Goal: Transaction & Acquisition: Purchase product/service

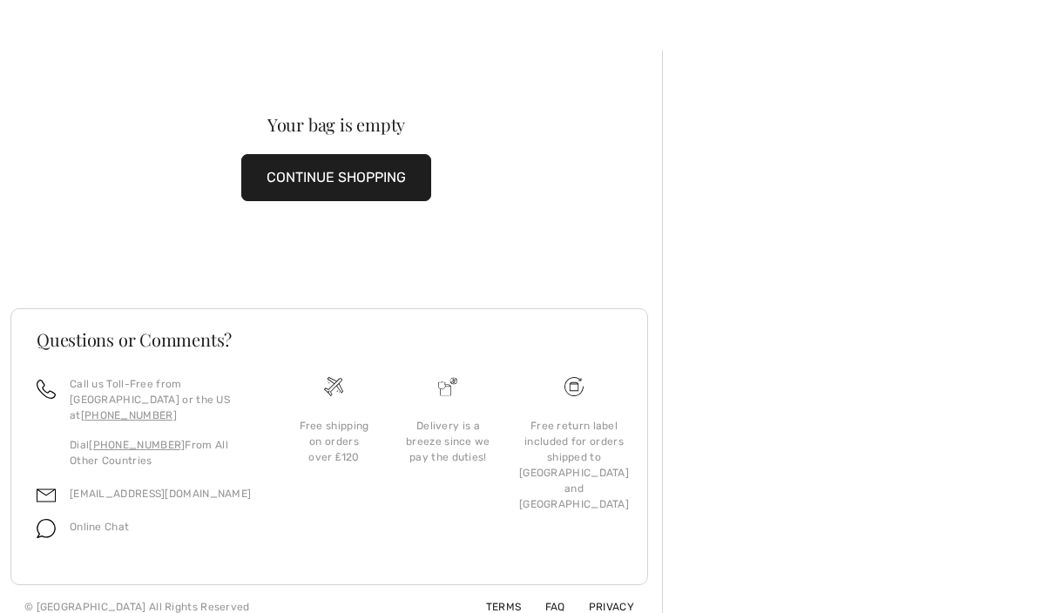
click at [369, 162] on button "CONTINUE SHOPPING" at bounding box center [336, 177] width 190 height 47
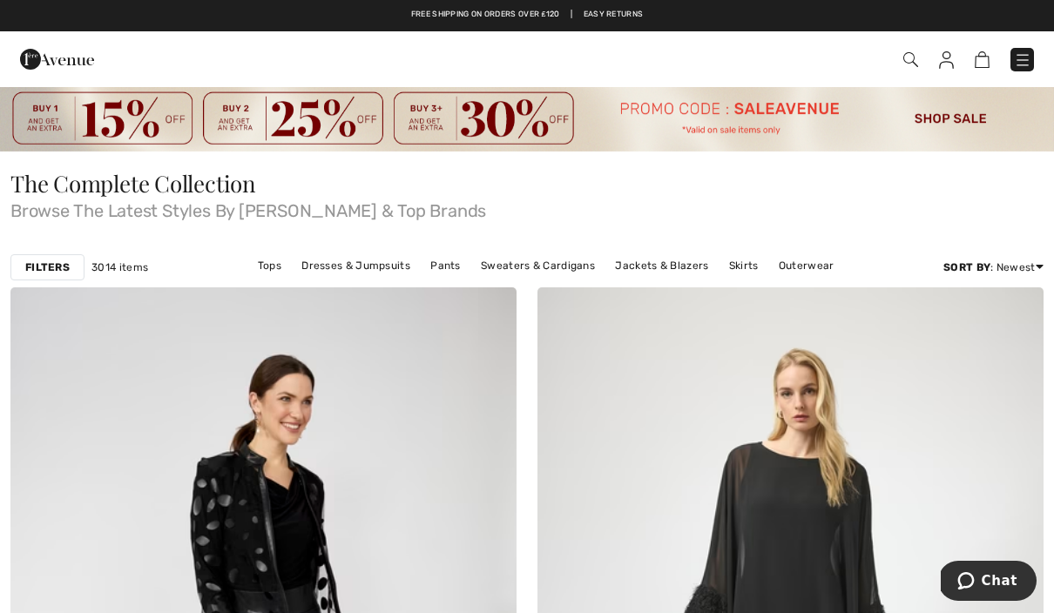
click at [268, 258] on link "Tops" at bounding box center [269, 265] width 41 height 23
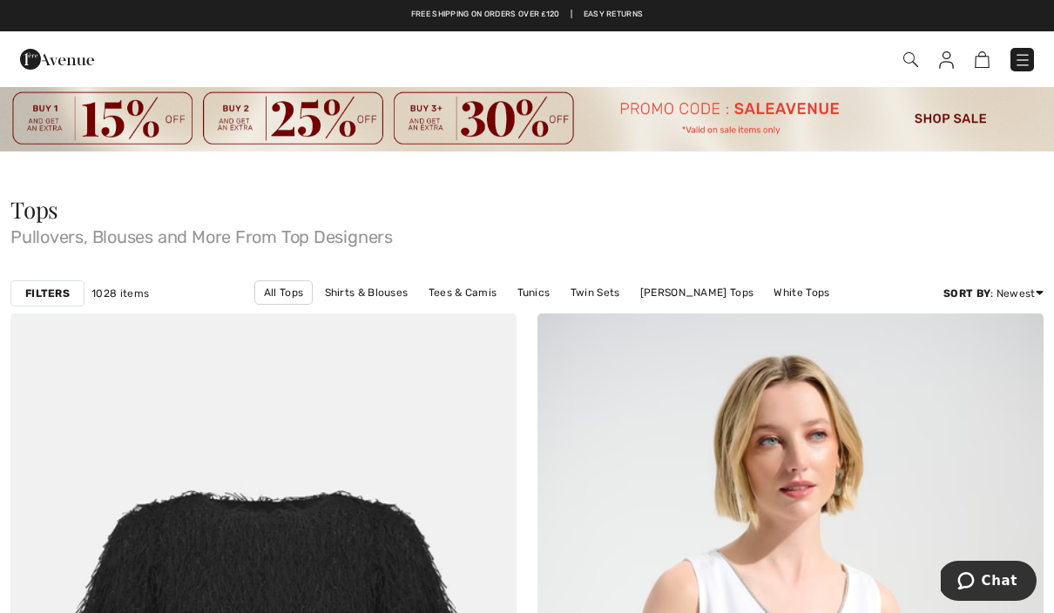
click at [954, 115] on img at bounding box center [527, 118] width 1054 height 66
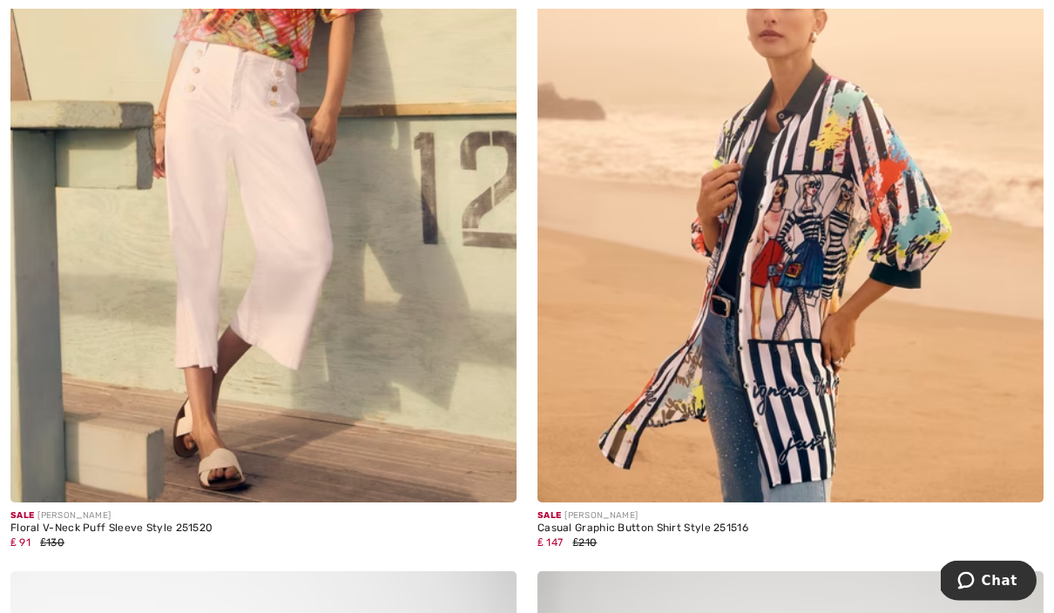
scroll to position [3068, 0]
click at [749, 366] on img at bounding box center [790, 123] width 506 height 759
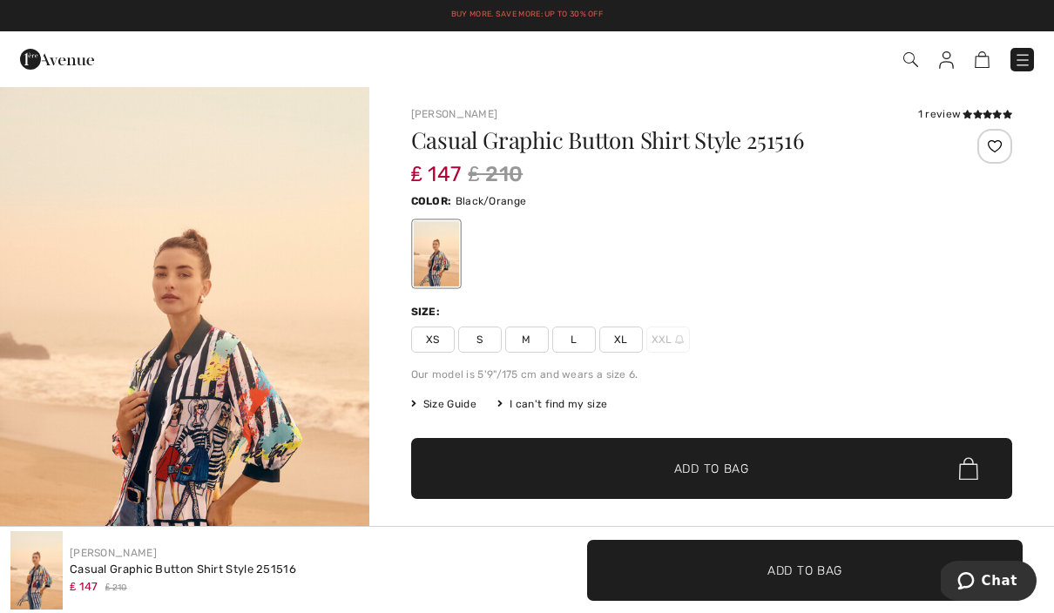
click at [530, 337] on span "M" at bounding box center [527, 340] width 44 height 26
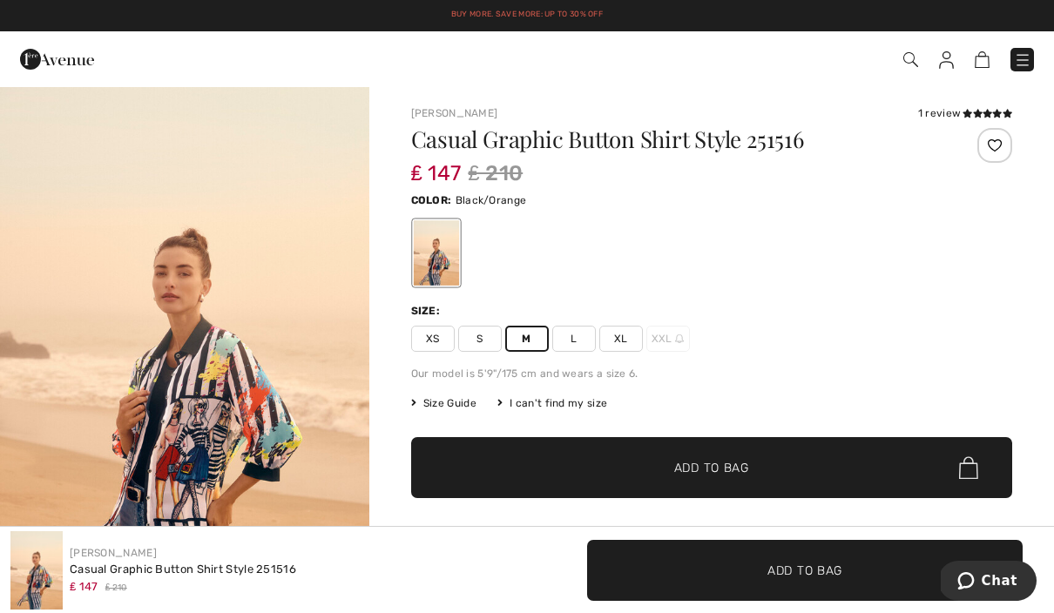
scroll to position [44, 0]
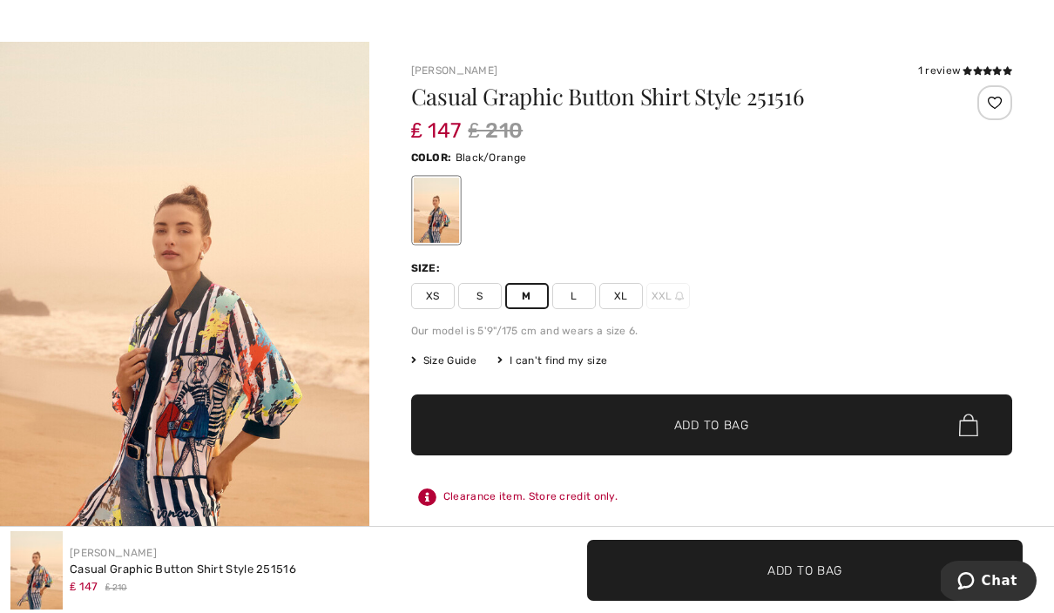
click at [730, 422] on span "Add to Bag" at bounding box center [711, 425] width 75 height 18
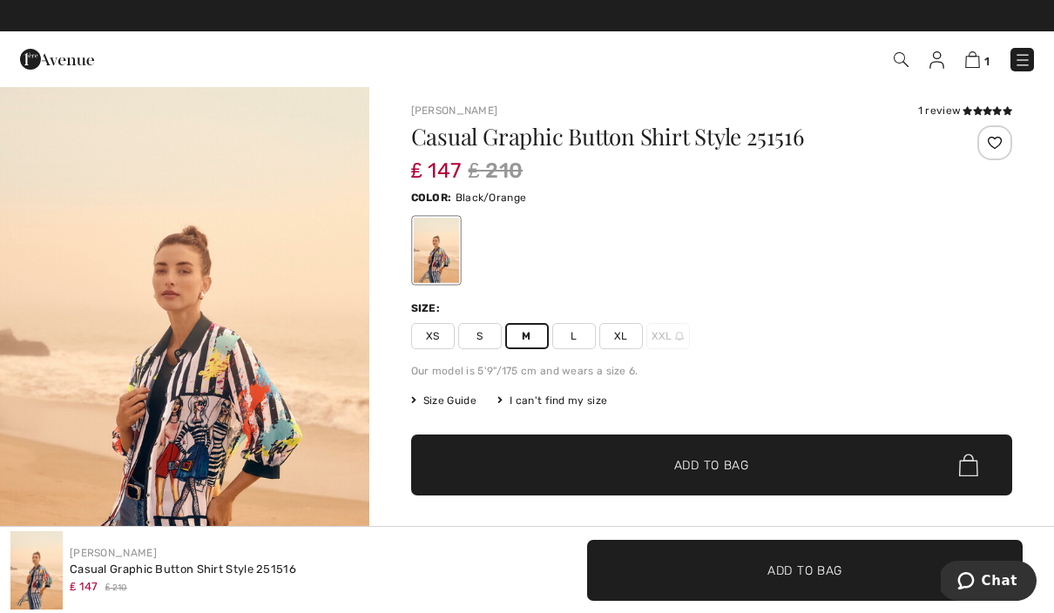
scroll to position [0, 0]
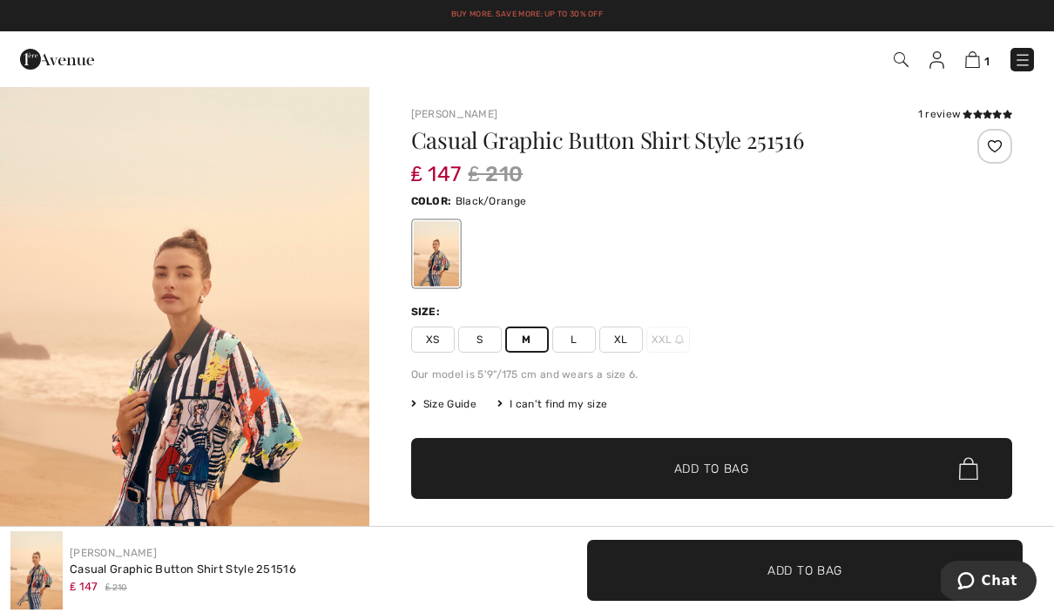
click at [986, 51] on link "1" at bounding box center [977, 59] width 24 height 21
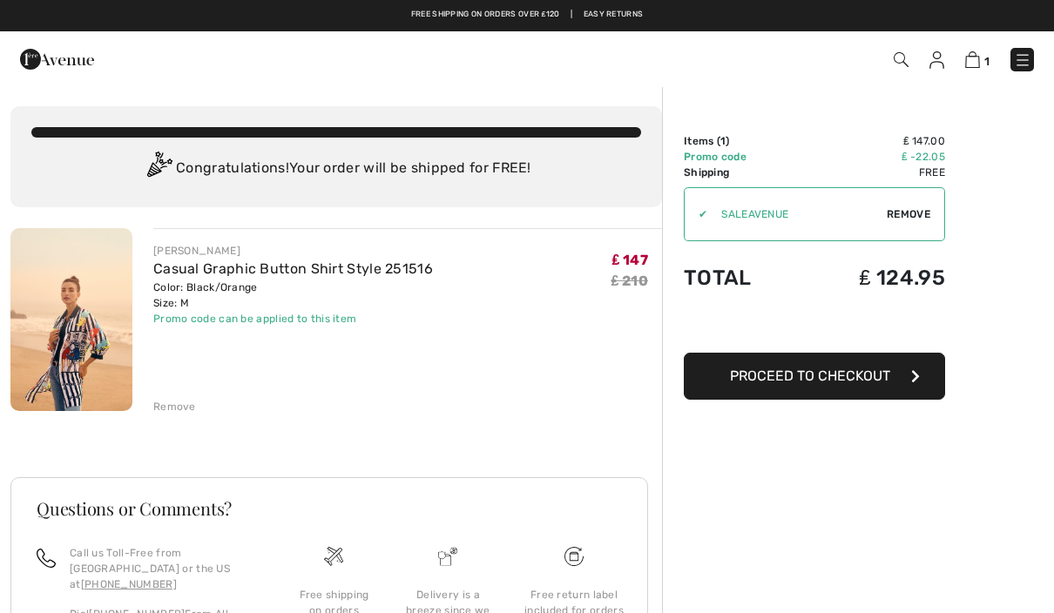
click at [847, 379] on span "Proceed to Checkout" at bounding box center [810, 375] width 160 height 17
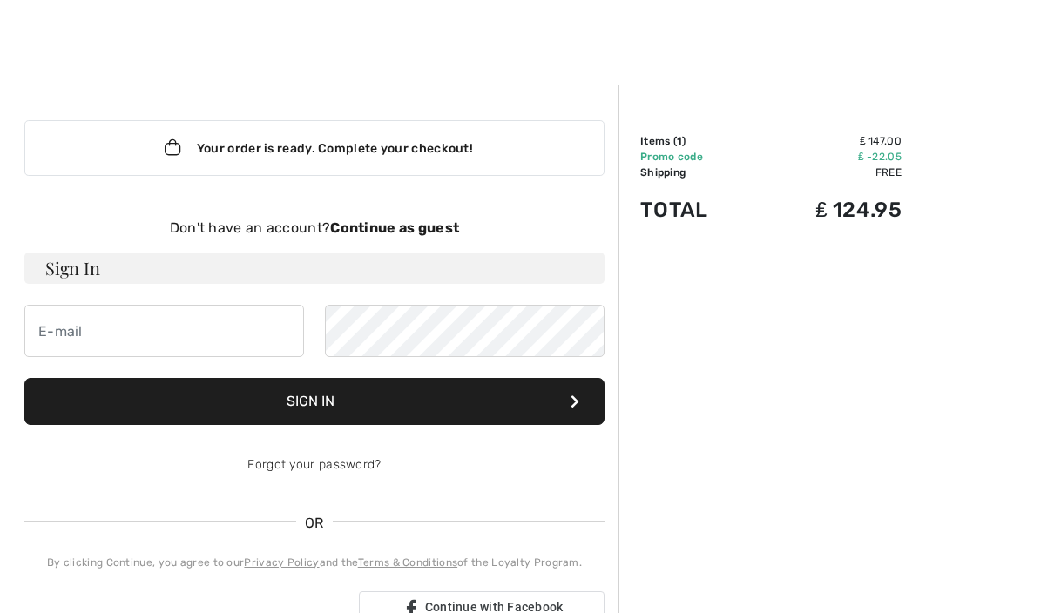
scroll to position [45, 0]
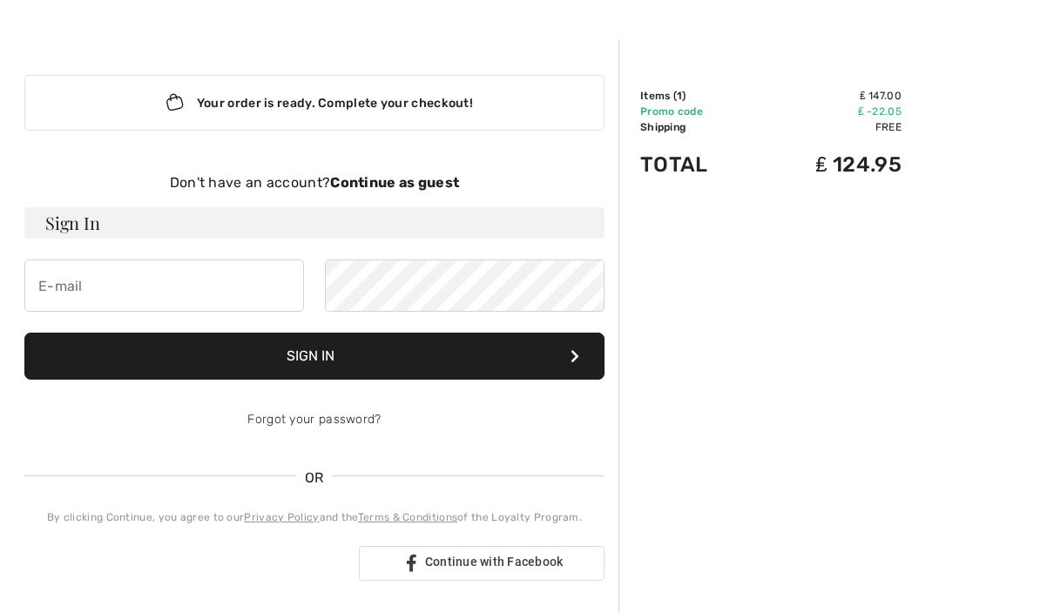
click at [368, 94] on div "Your order is ready. Complete your checkout!" at bounding box center [314, 103] width 580 height 56
click at [427, 106] on div "Your order is ready. Complete your checkout!" at bounding box center [314, 103] width 580 height 56
click at [198, 289] on input "email" at bounding box center [164, 285] width 280 height 52
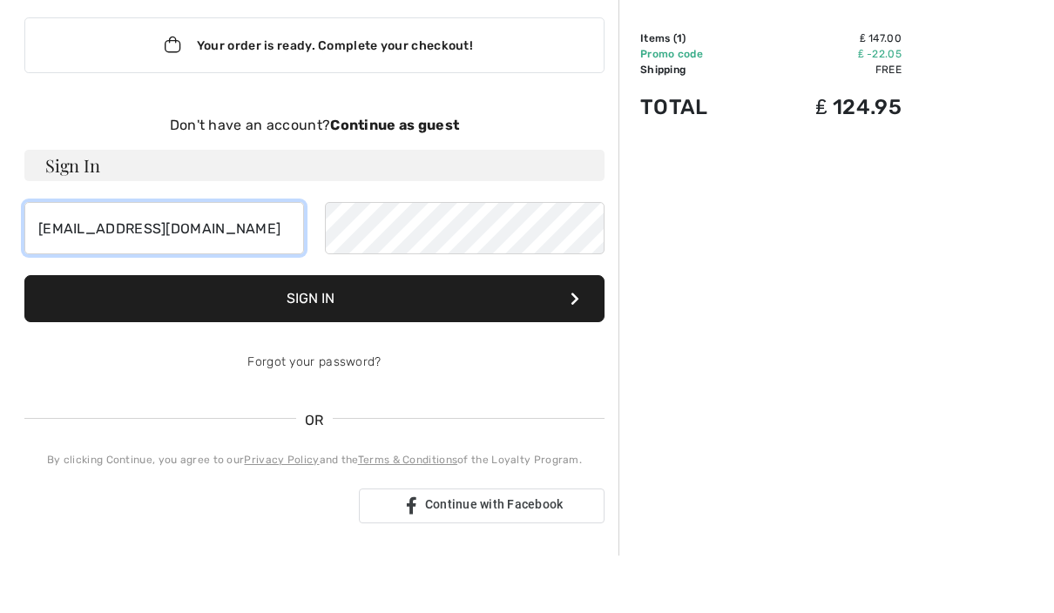
type input "[EMAIL_ADDRESS][DOMAIN_NAME]"
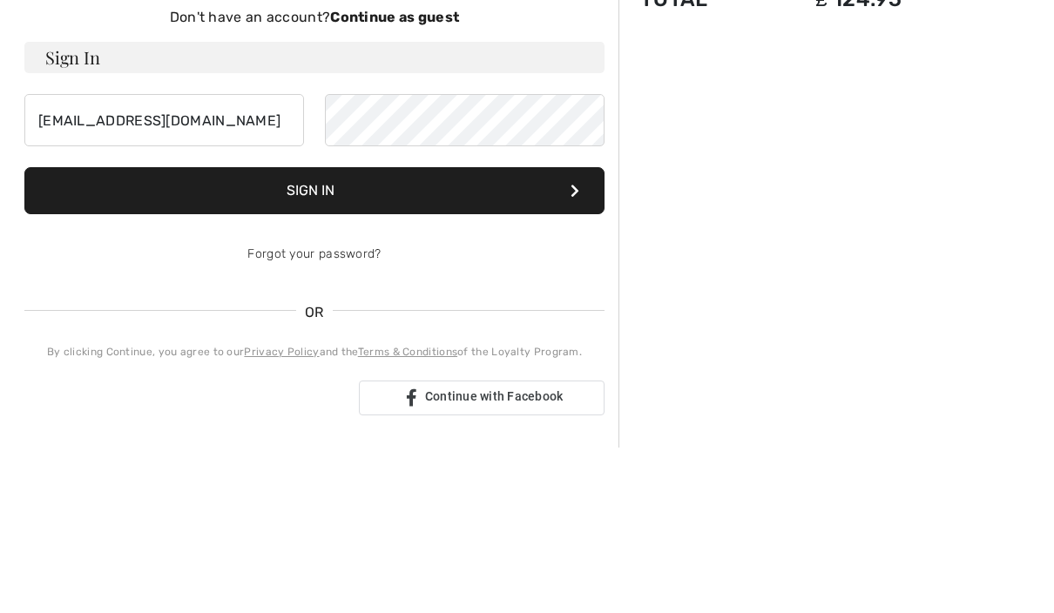
click at [339, 333] on button "Sign In" at bounding box center [314, 356] width 580 height 47
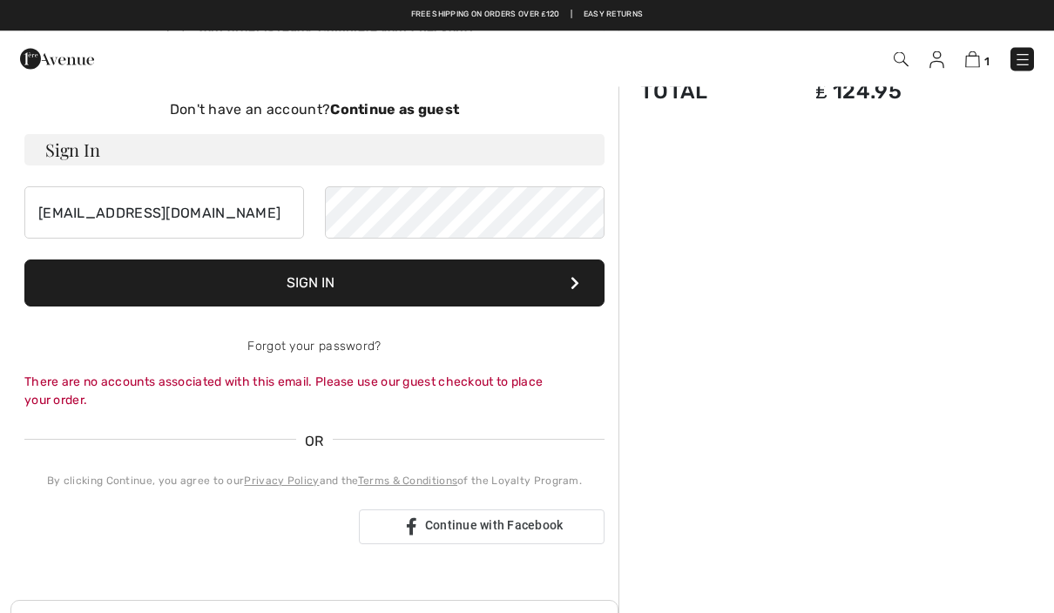
scroll to position [0, 0]
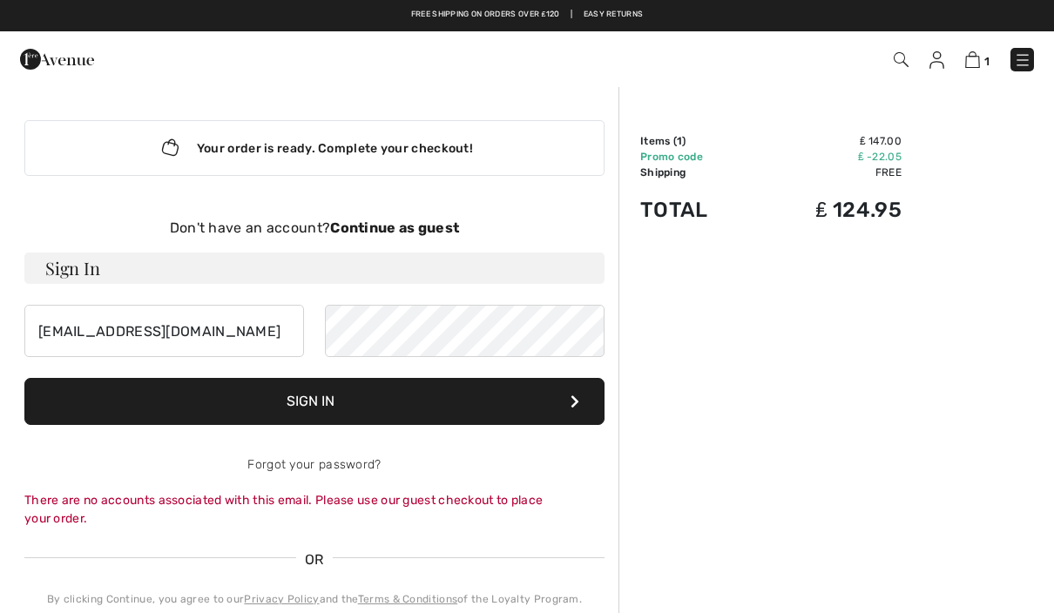
click at [387, 226] on strong "Continue as guest" at bounding box center [394, 227] width 129 height 17
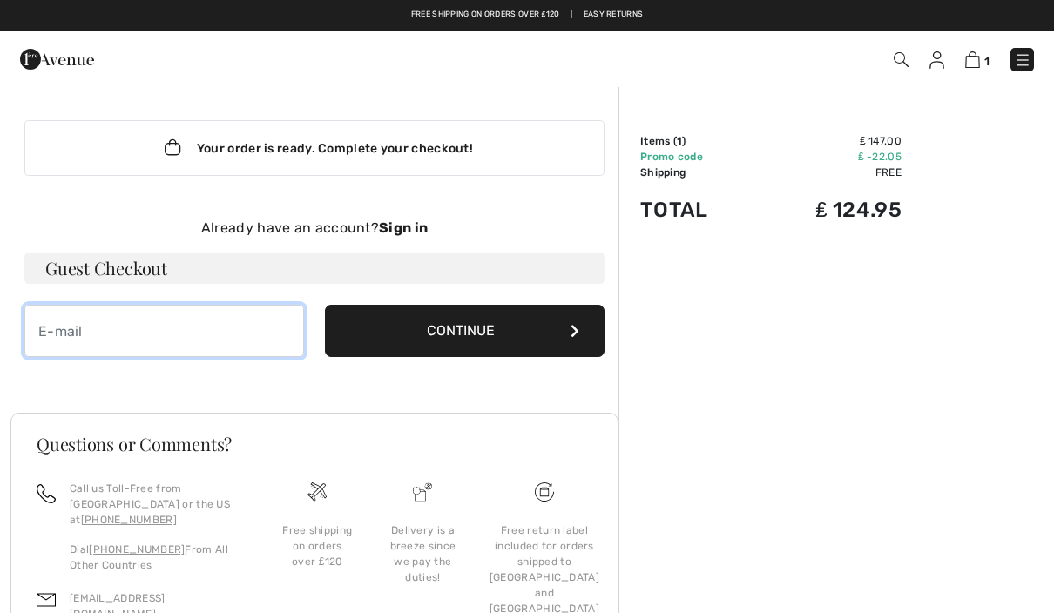
click at [182, 333] on input "email" at bounding box center [164, 331] width 280 height 52
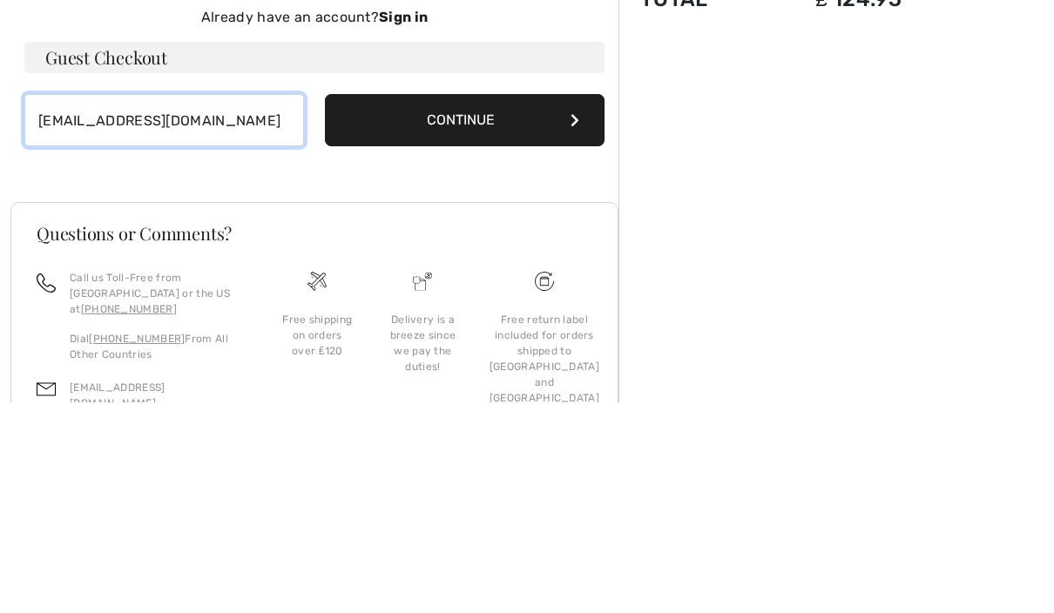
type input "[EMAIL_ADDRESS][DOMAIN_NAME]"
click at [491, 305] on button "Continue" at bounding box center [465, 331] width 280 height 52
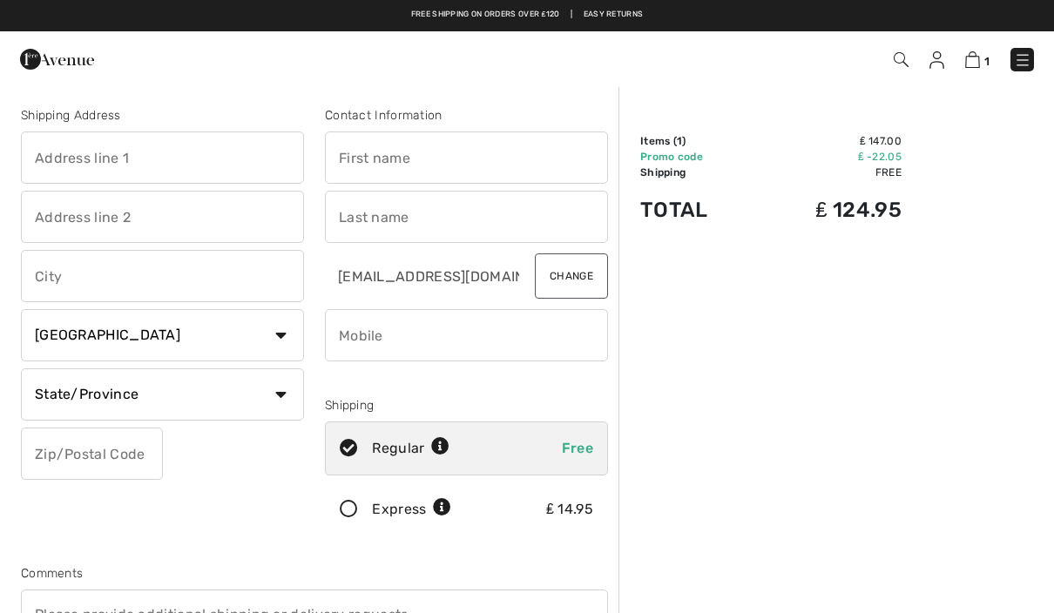
click at [988, 55] on span "1" at bounding box center [986, 61] width 5 height 13
click at [984, 57] on span "1" at bounding box center [986, 61] width 5 height 13
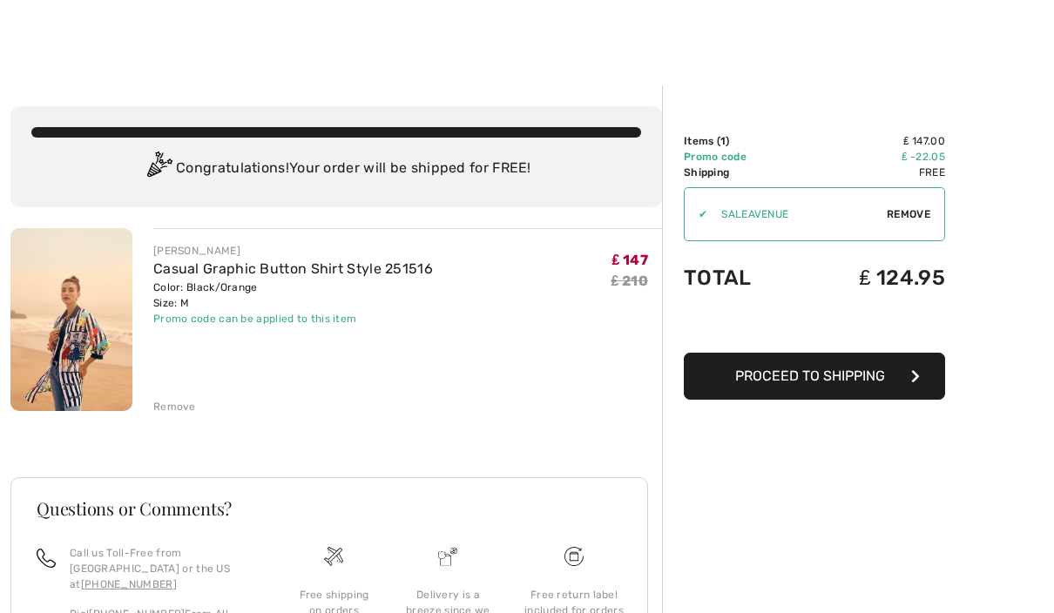
click at [89, 311] on img at bounding box center [71, 319] width 122 height 183
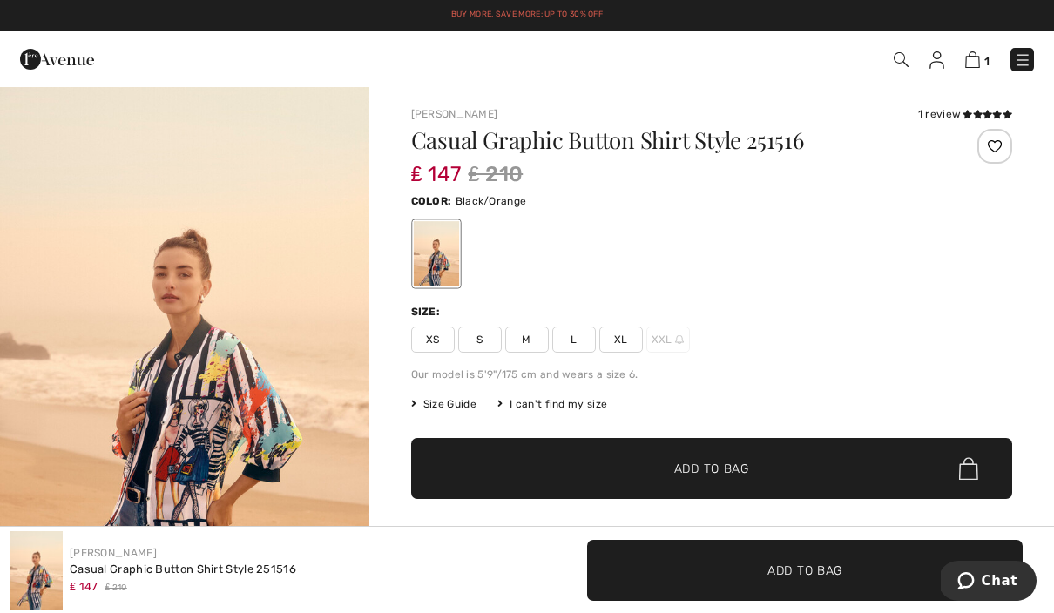
click at [464, 396] on span "Size Guide" at bounding box center [443, 404] width 65 height 16
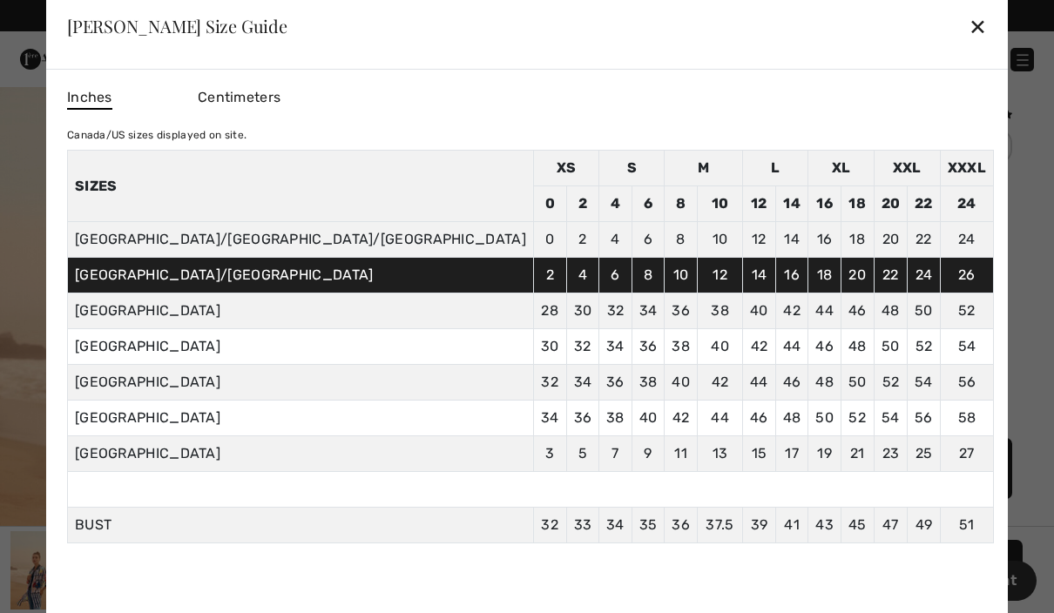
click at [968, 12] on div "✕" at bounding box center [977, 26] width 18 height 37
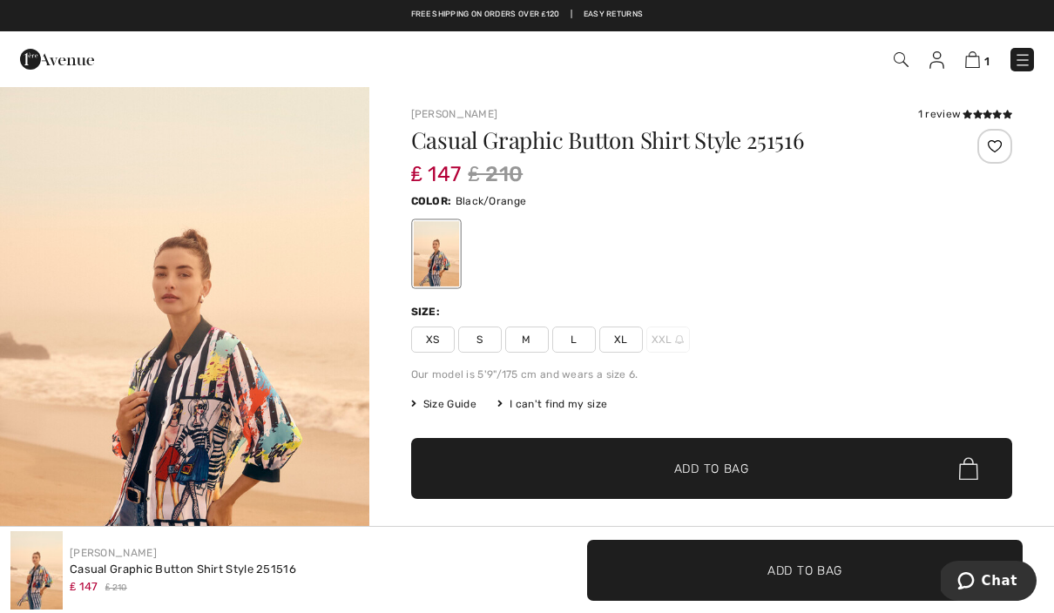
click at [977, 61] on img at bounding box center [972, 59] width 15 height 17
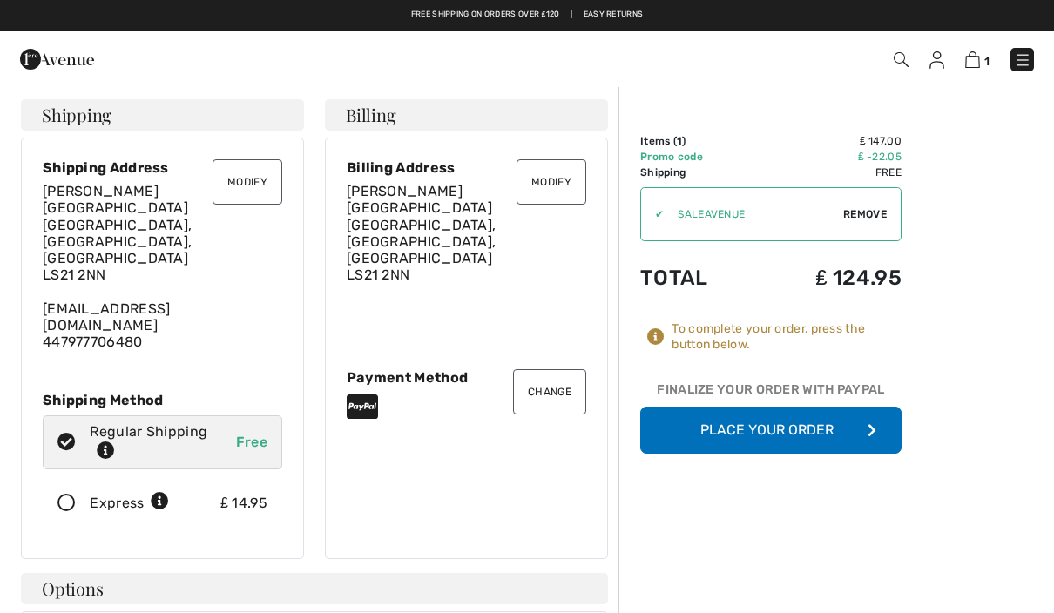
click at [248, 179] on button "Modify" at bounding box center [247, 181] width 70 height 45
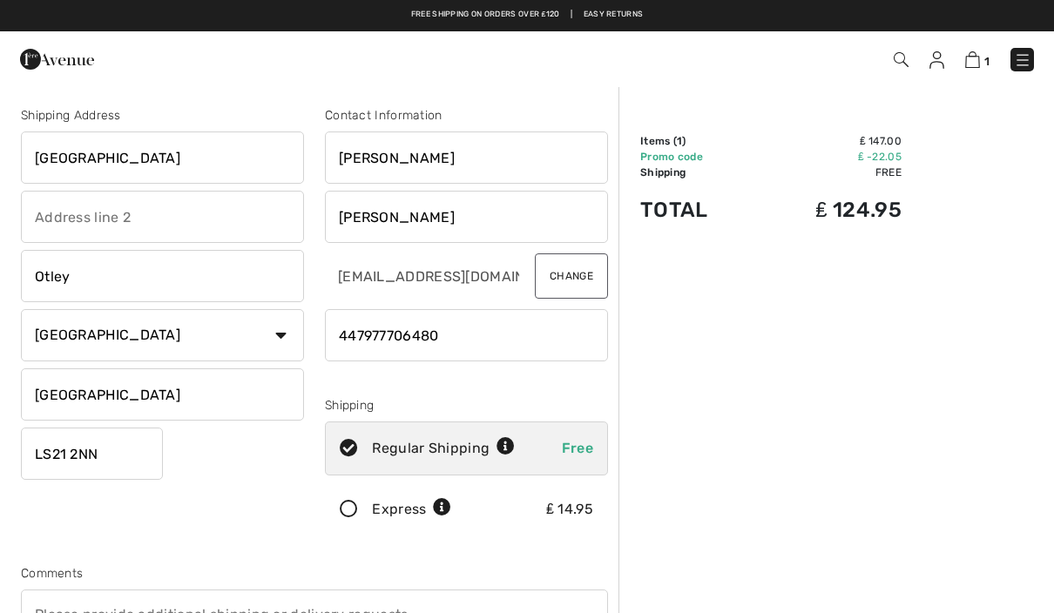
click at [179, 219] on input "text" at bounding box center [162, 217] width 283 height 52
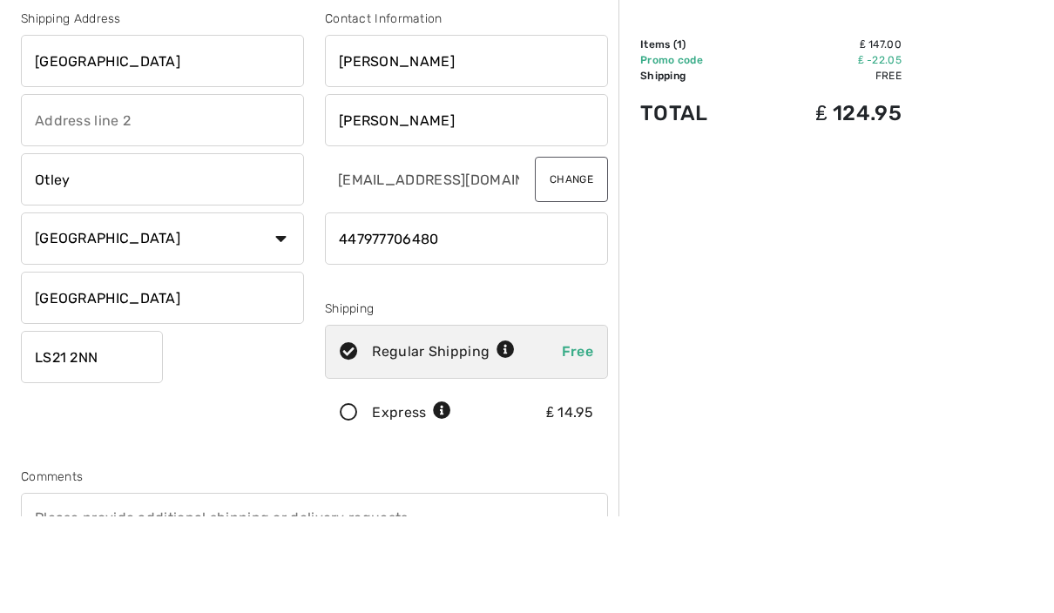
click at [177, 131] on input "[GEOGRAPHIC_DATA]" at bounding box center [162, 157] width 283 height 52
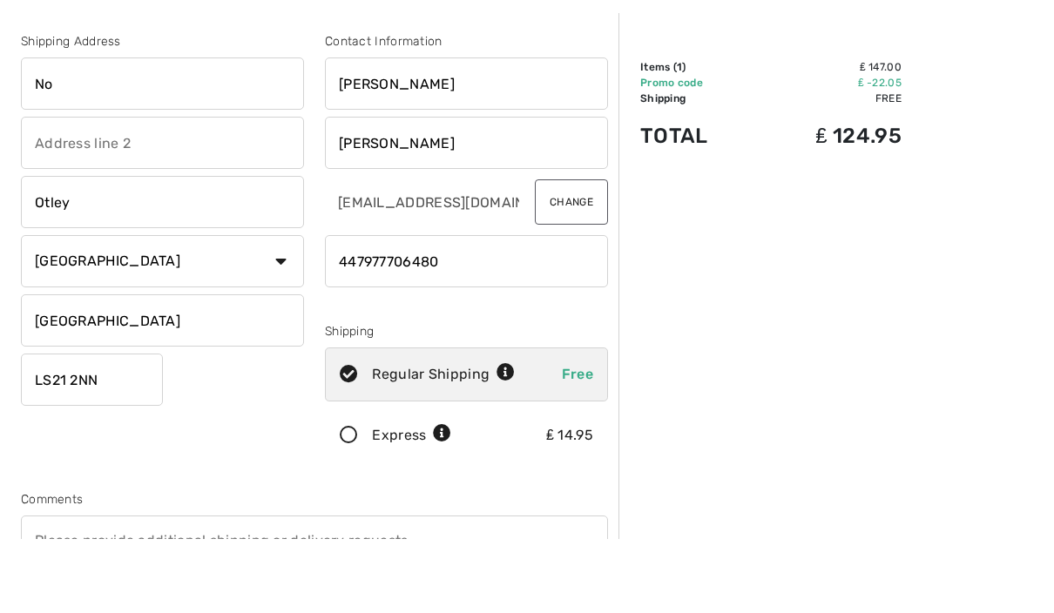
type input "N"
type input "[GEOGRAPHIC_DATA]"
click at [181, 191] on input "text" at bounding box center [162, 217] width 283 height 52
click at [115, 191] on input "North [PERSON_NAME]" at bounding box center [162, 217] width 283 height 52
click at [187, 250] on input "Otley" at bounding box center [162, 276] width 283 height 52
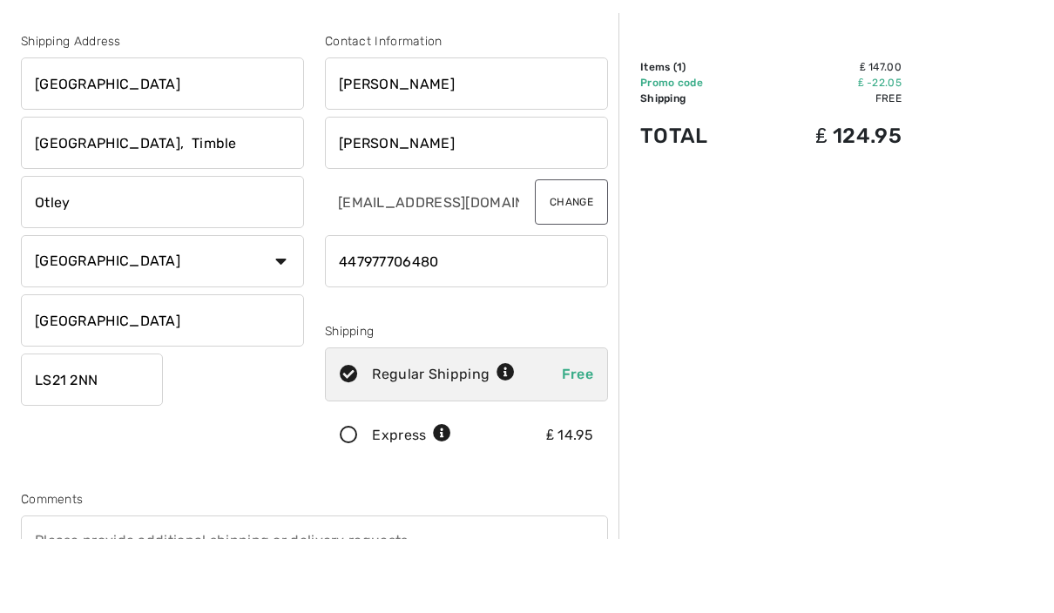
type input "North Lane, Timble"
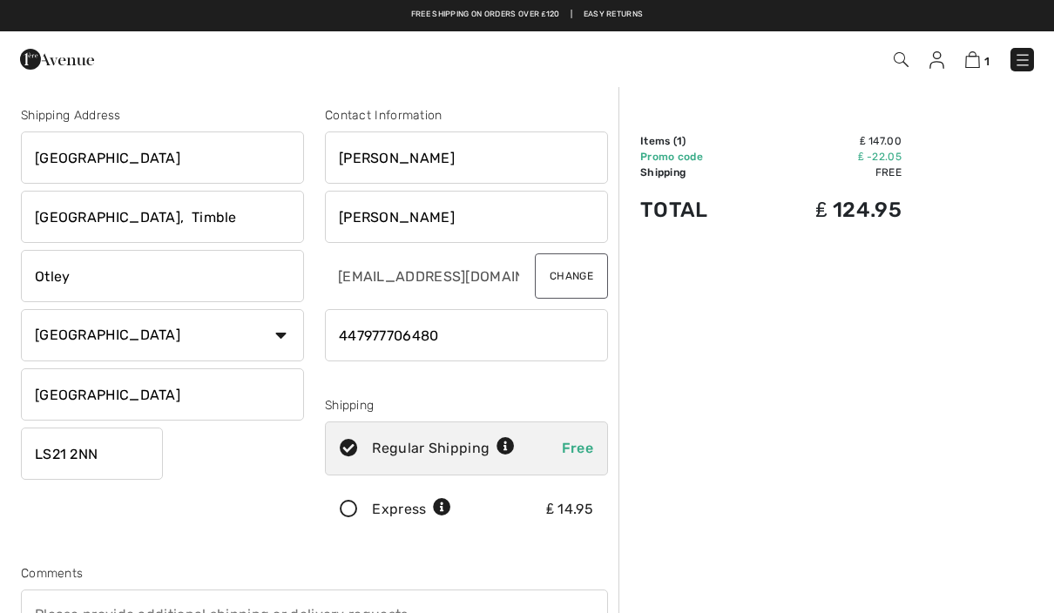
click at [770, 154] on td "₤ -22.05" at bounding box center [828, 157] width 146 height 16
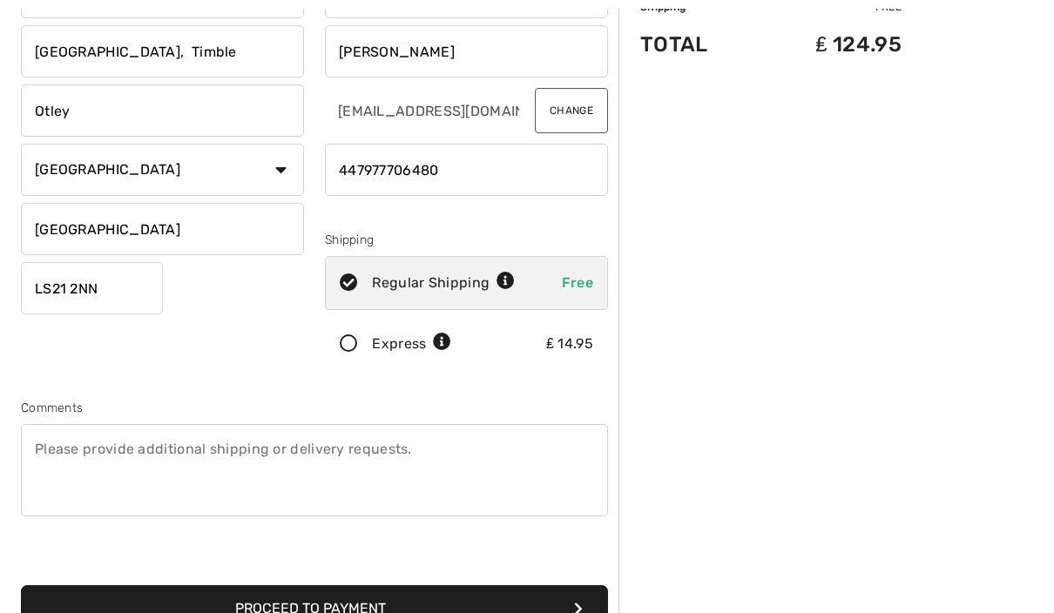
scroll to position [167, 0]
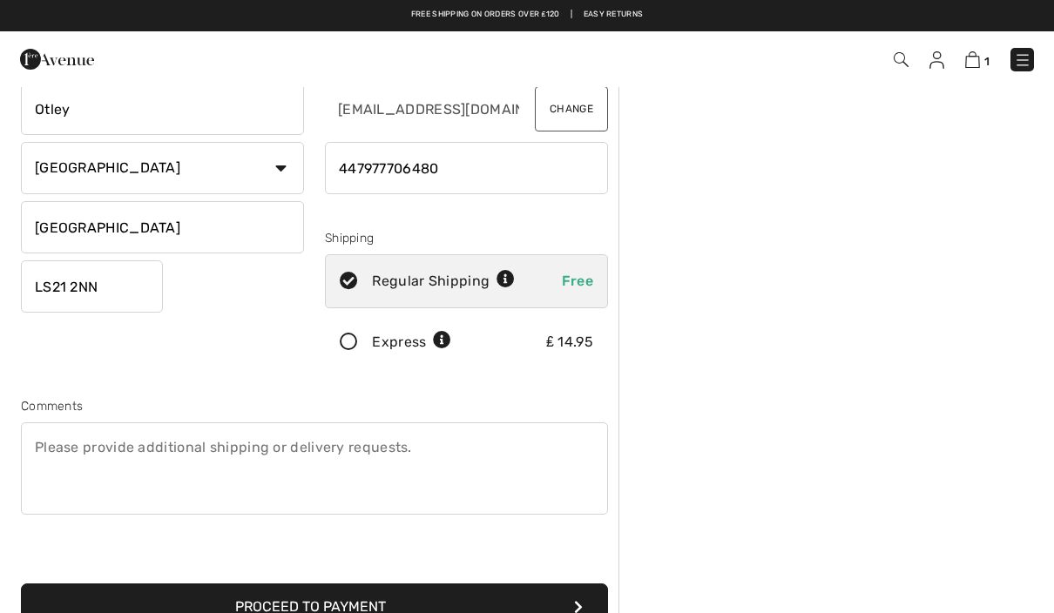
click at [563, 599] on button "Proceed to Payment" at bounding box center [314, 606] width 587 height 47
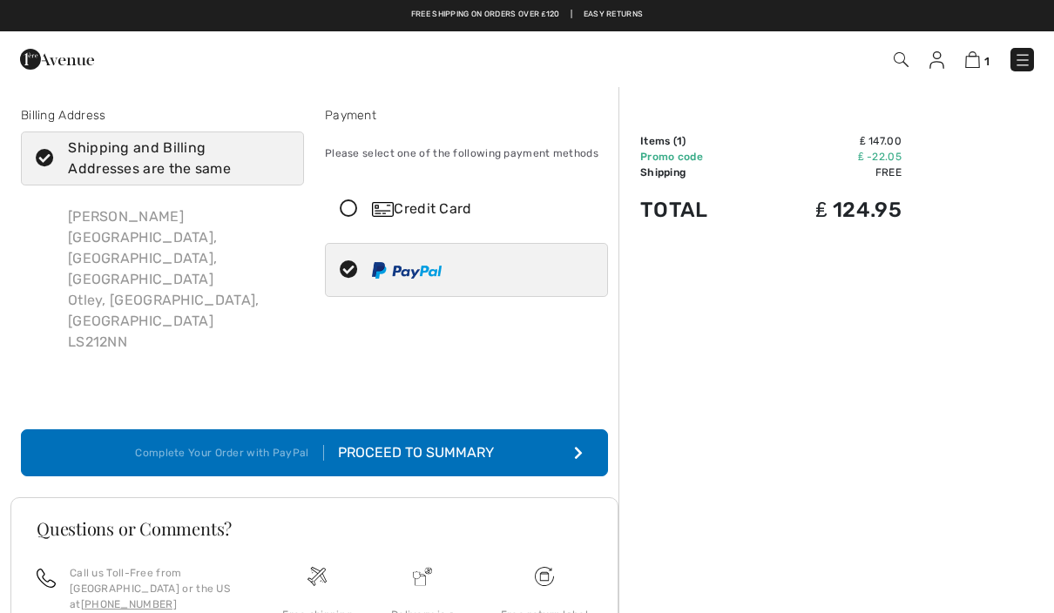
click at [441, 266] on input "radio" at bounding box center [446, 270] width 11 height 52
radio input "true"
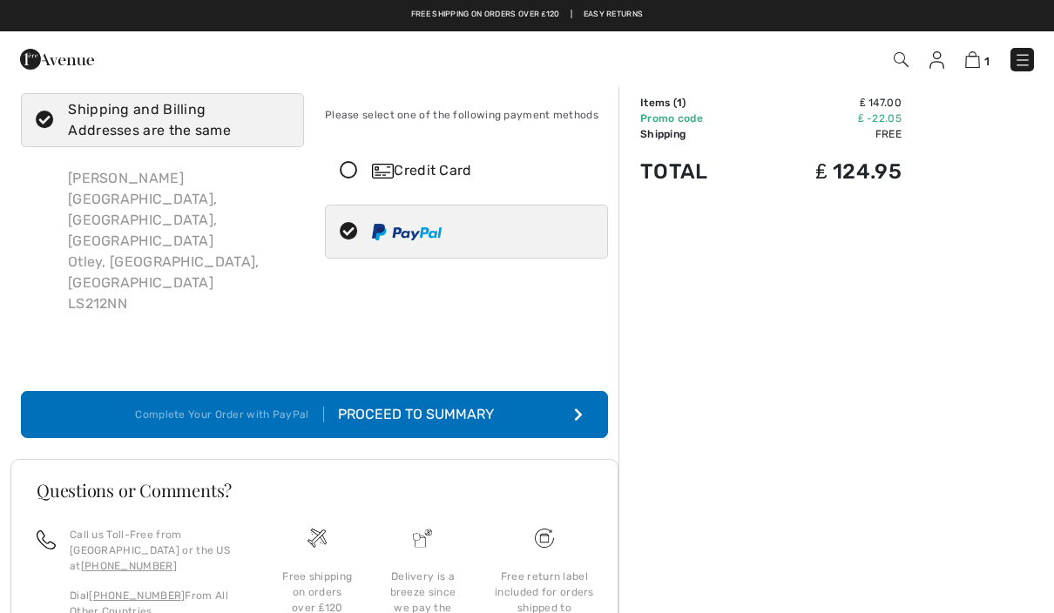
scroll to position [71, 0]
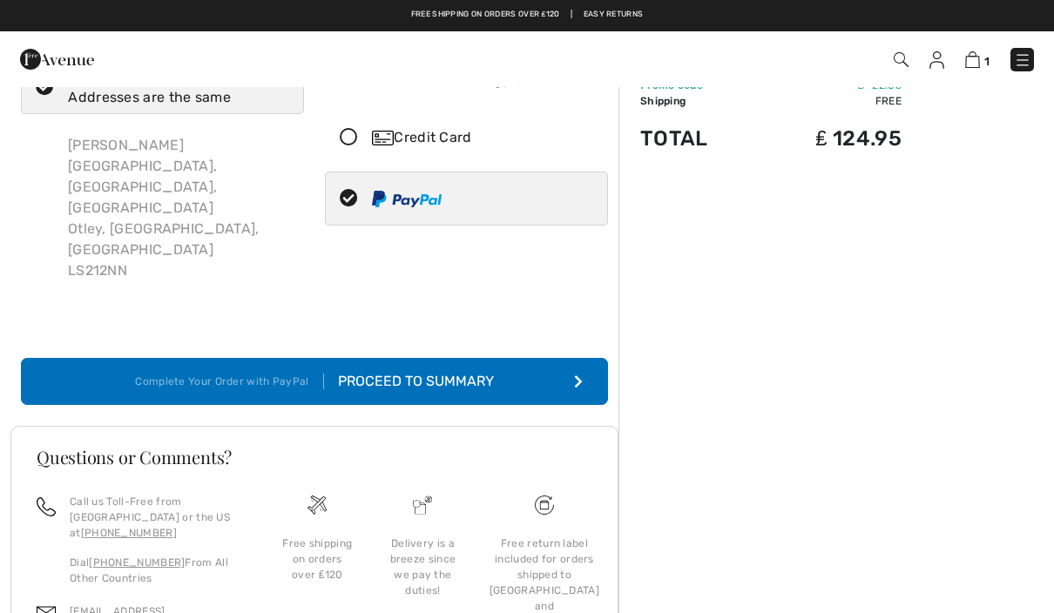
click at [563, 358] on button "Complete Your Order with PayPal Proceed to Summary" at bounding box center [314, 381] width 587 height 47
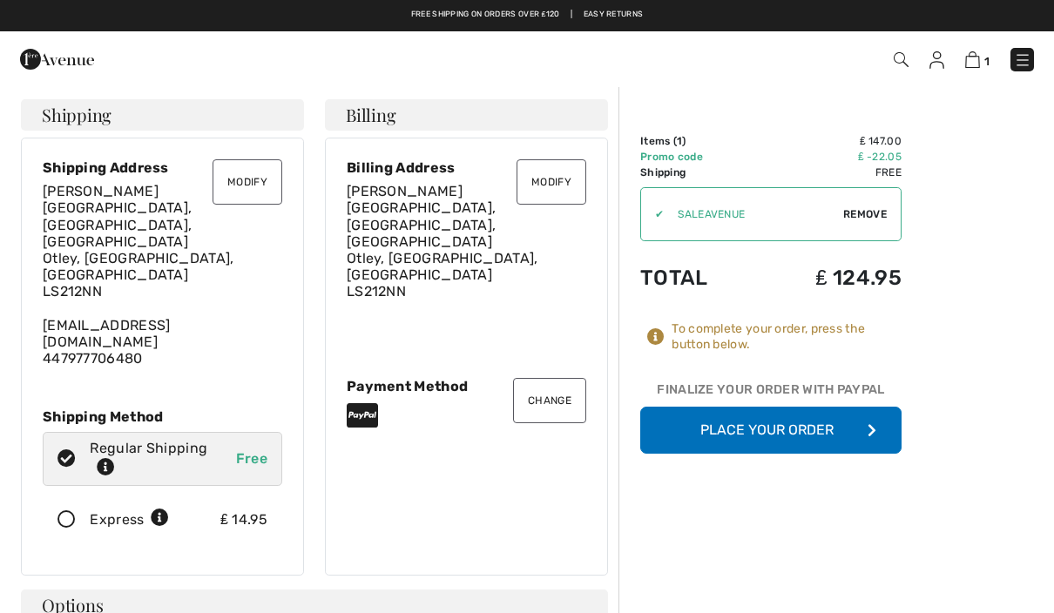
click at [887, 415] on button "Place Your Order" at bounding box center [770, 430] width 261 height 47
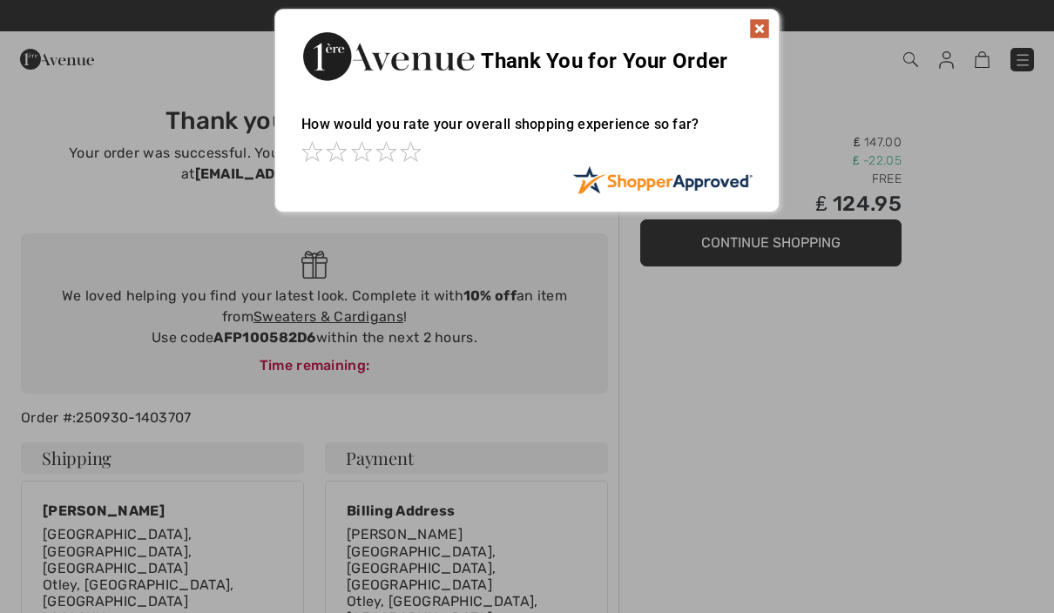
click at [765, 21] on img at bounding box center [759, 28] width 21 height 21
